Goal: Task Accomplishment & Management: Complete application form

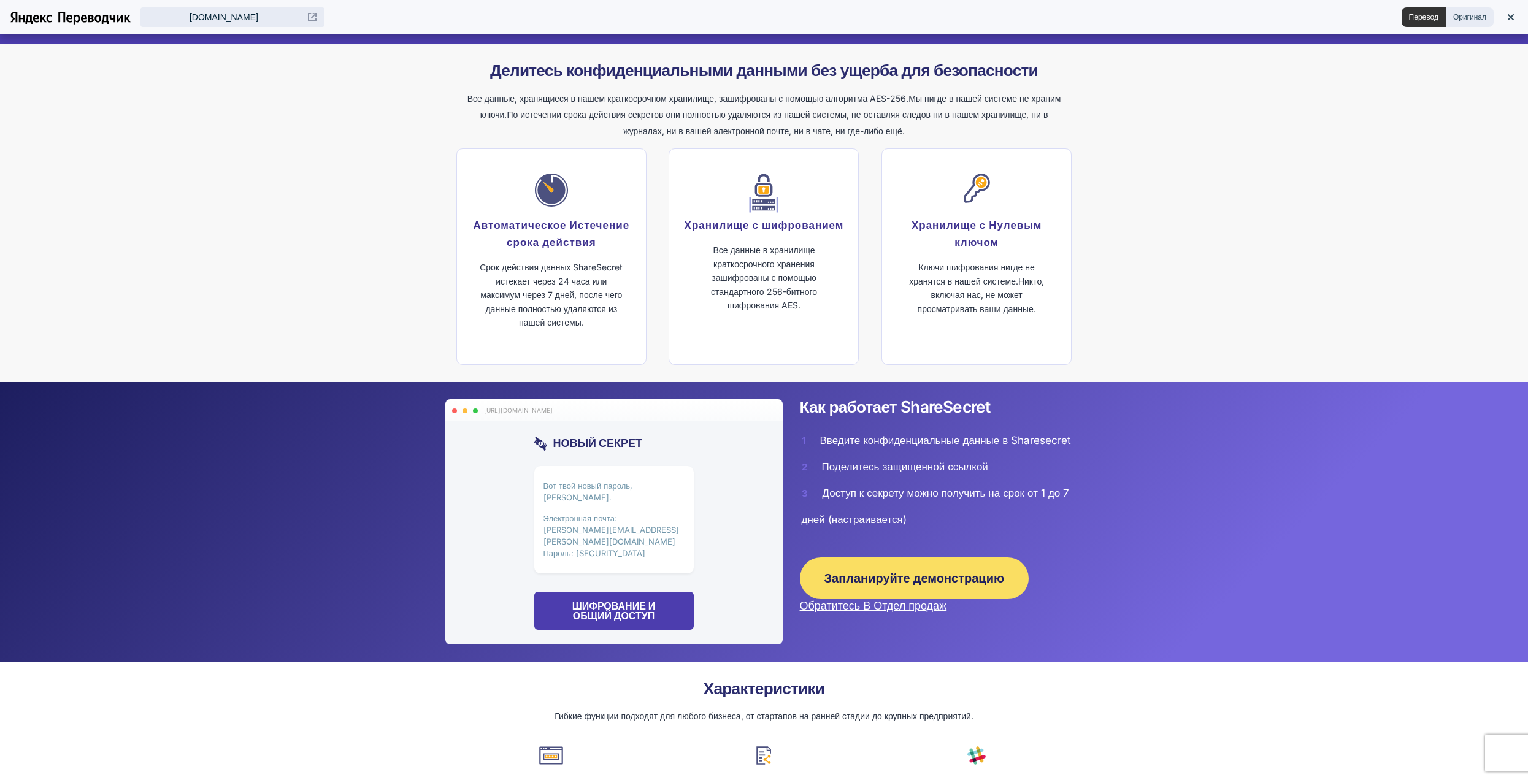
scroll to position [675, 0]
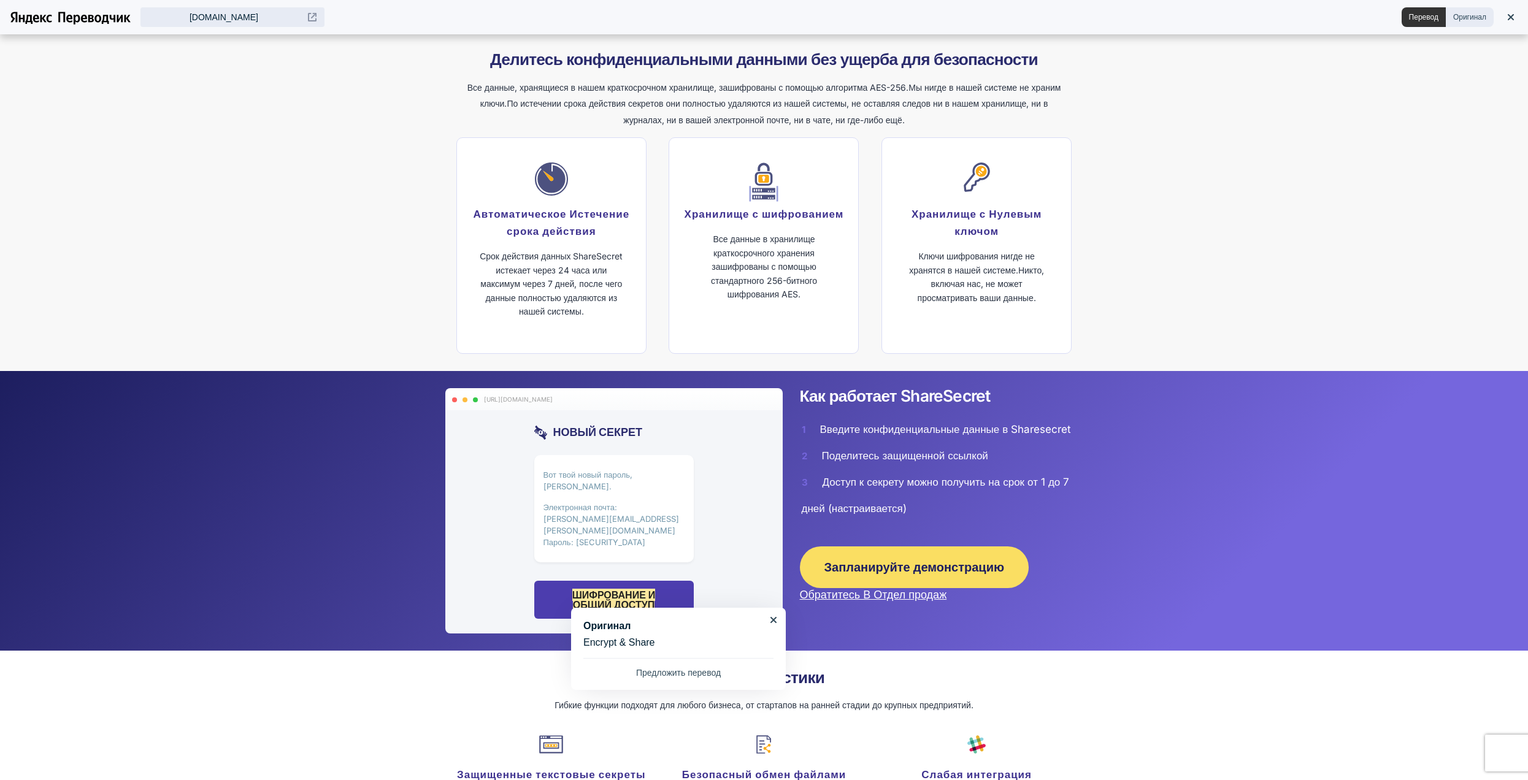
click at [634, 505] on div "Вот твой новый пароль, [PERSON_NAME]. Электронная почта: [PERSON_NAME][EMAIL_AD…" at bounding box center [613, 508] width 159 height 107
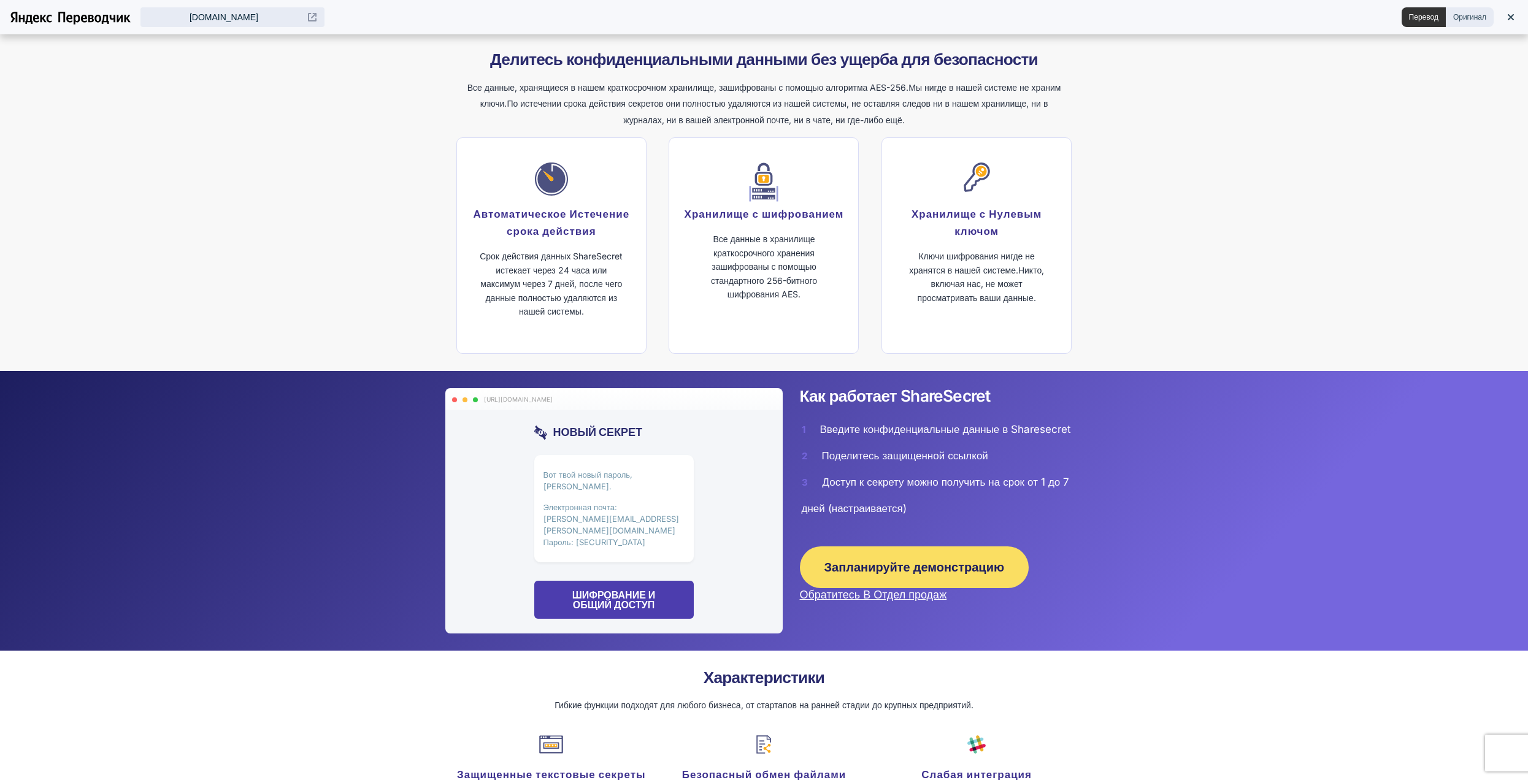
click at [634, 505] on div "Вот твой новый пароль, [PERSON_NAME]. Электронная почта: [PERSON_NAME][EMAIL_AD…" at bounding box center [613, 508] width 159 height 107
click at [560, 196] on icon at bounding box center [551, 179] width 33 height 33
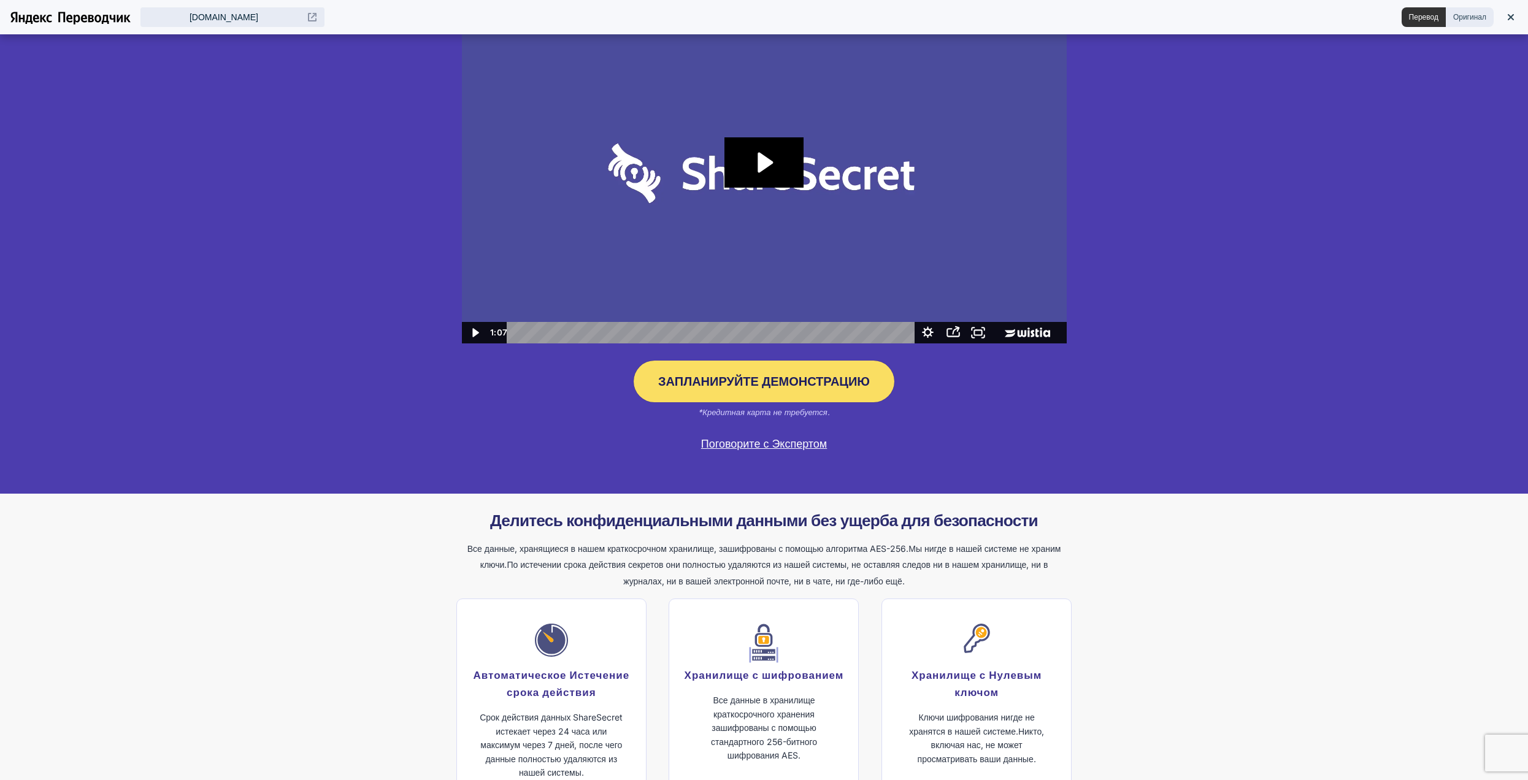
scroll to position [368, 0]
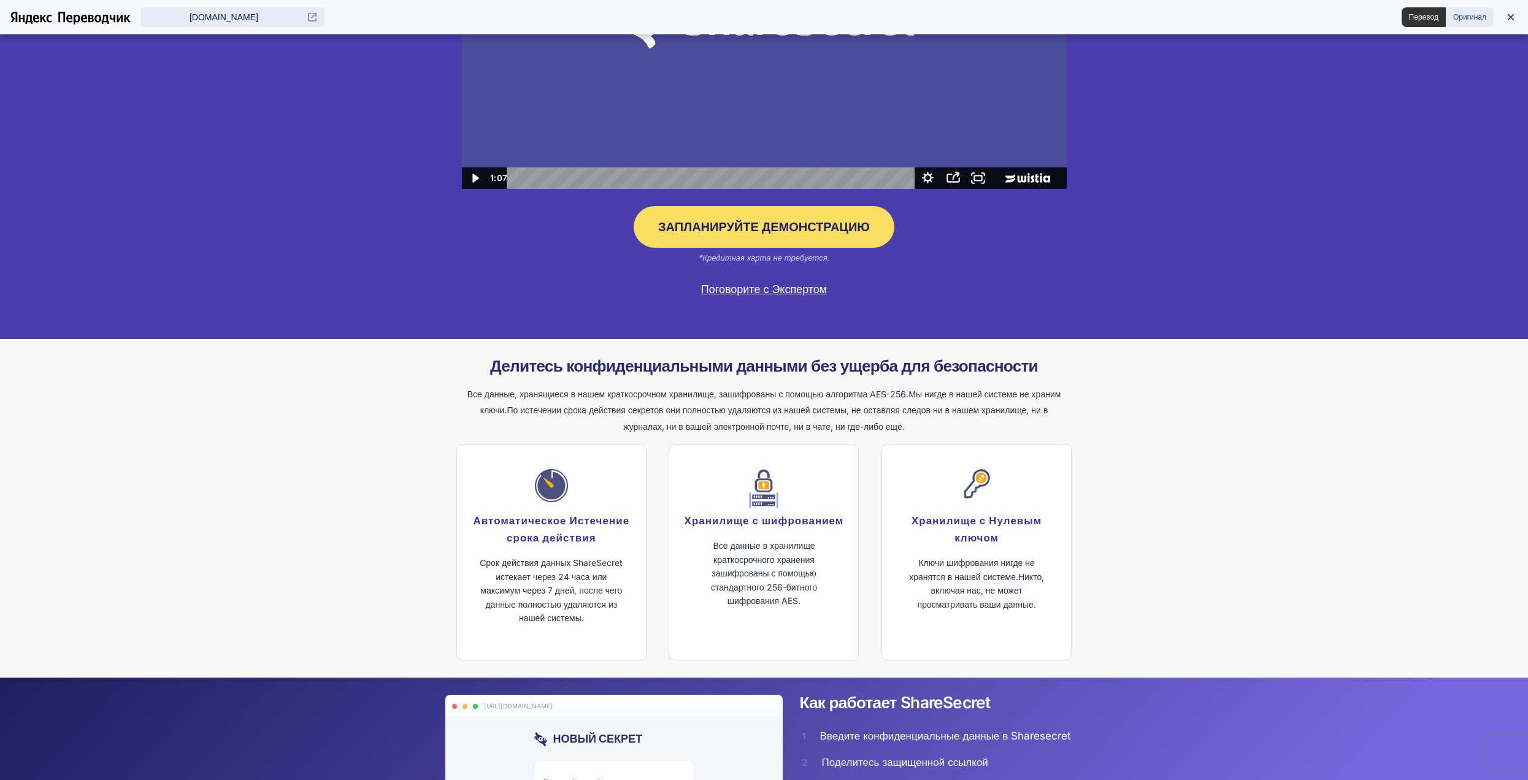
click at [830, 234] on ya-tr-span "Запланируйте демонстрацию" at bounding box center [764, 227] width 212 height 15
